Goal: Information Seeking & Learning: Learn about a topic

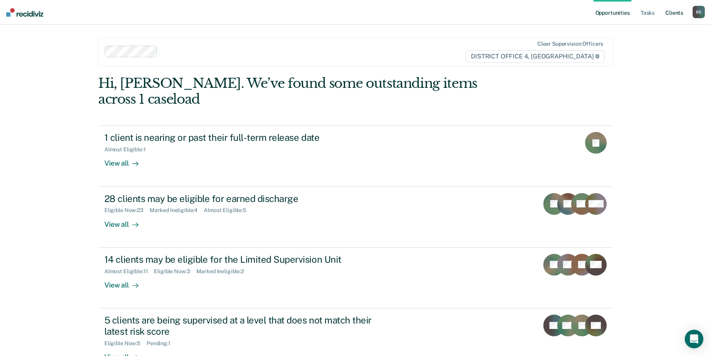
click at [672, 10] on link "Client s" at bounding box center [674, 12] width 21 height 25
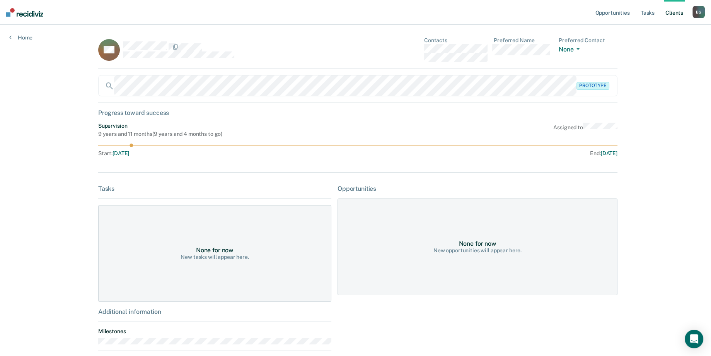
click at [675, 14] on link "Client s" at bounding box center [674, 12] width 21 height 25
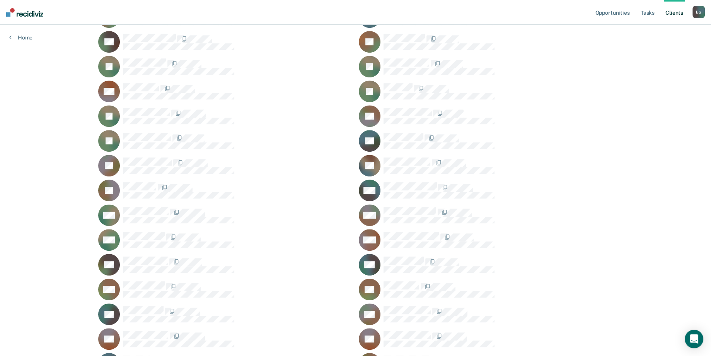
scroll to position [524, 0]
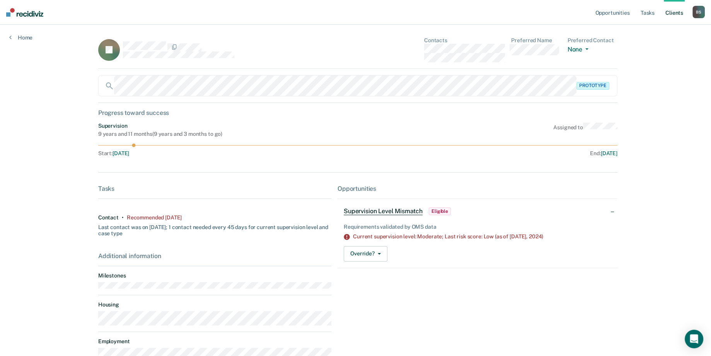
click at [675, 16] on link "Client s" at bounding box center [674, 12] width 21 height 25
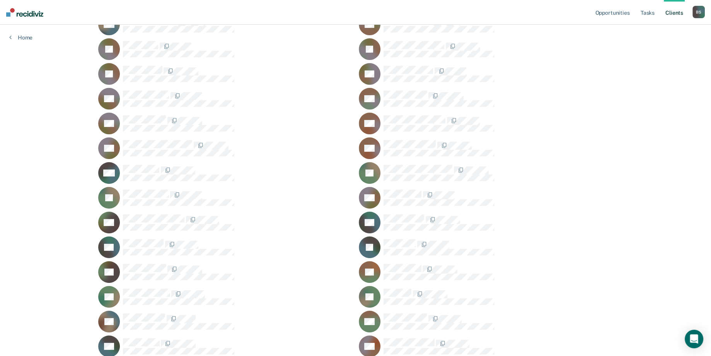
scroll to position [155, 0]
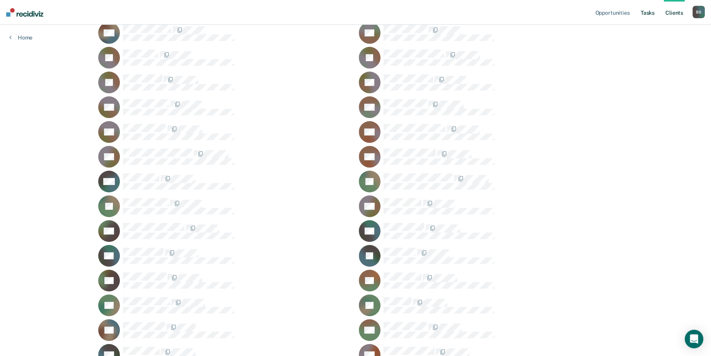
click at [654, 11] on link "Tasks" at bounding box center [647, 12] width 17 height 25
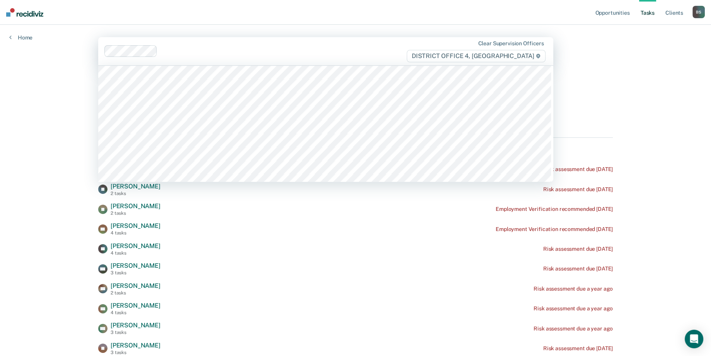
scroll to position [812, 0]
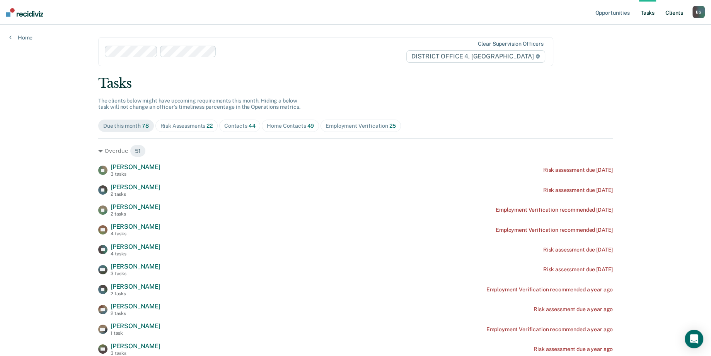
click at [676, 11] on link "Client s" at bounding box center [674, 12] width 21 height 25
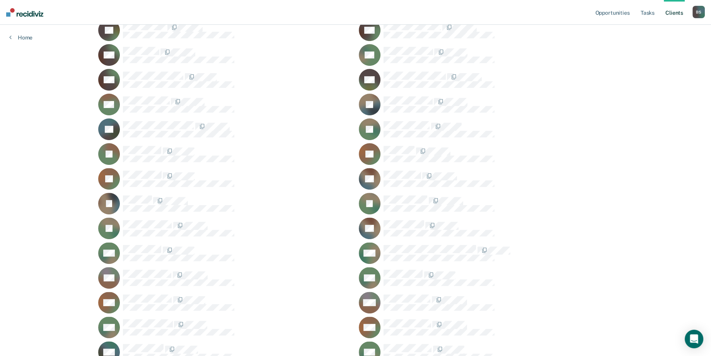
scroll to position [387, 0]
